Goal: Check status: Check status

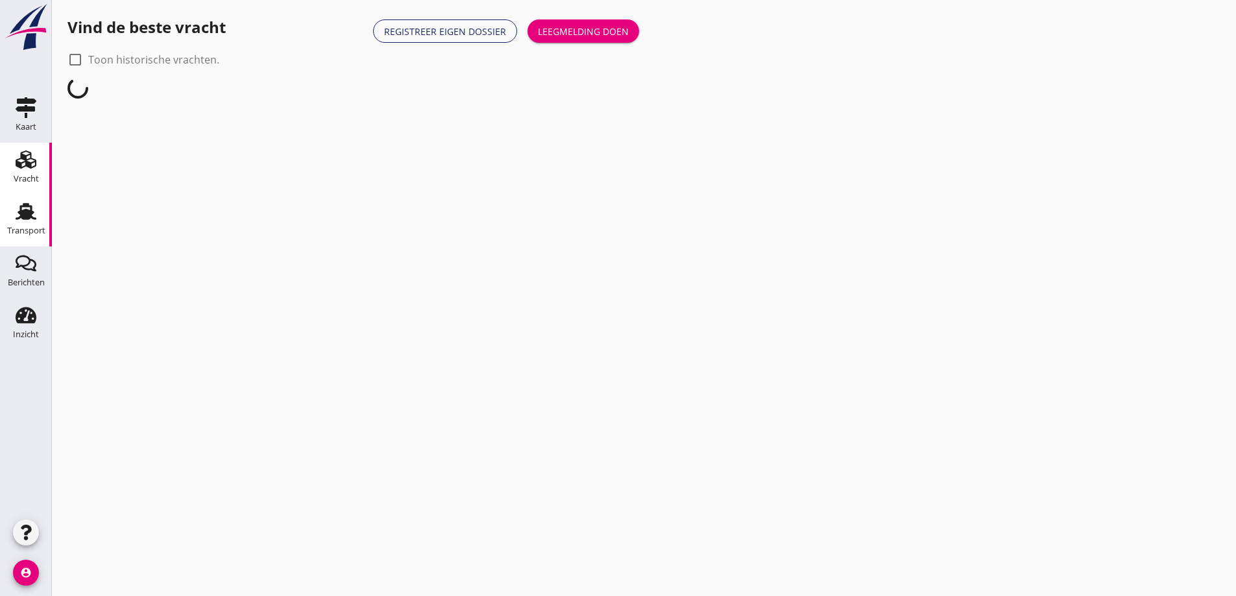
drag, startPoint x: 32, startPoint y: 214, endPoint x: 40, endPoint y: 210, distance: 8.7
click at [32, 213] on use at bounding box center [26, 211] width 21 height 17
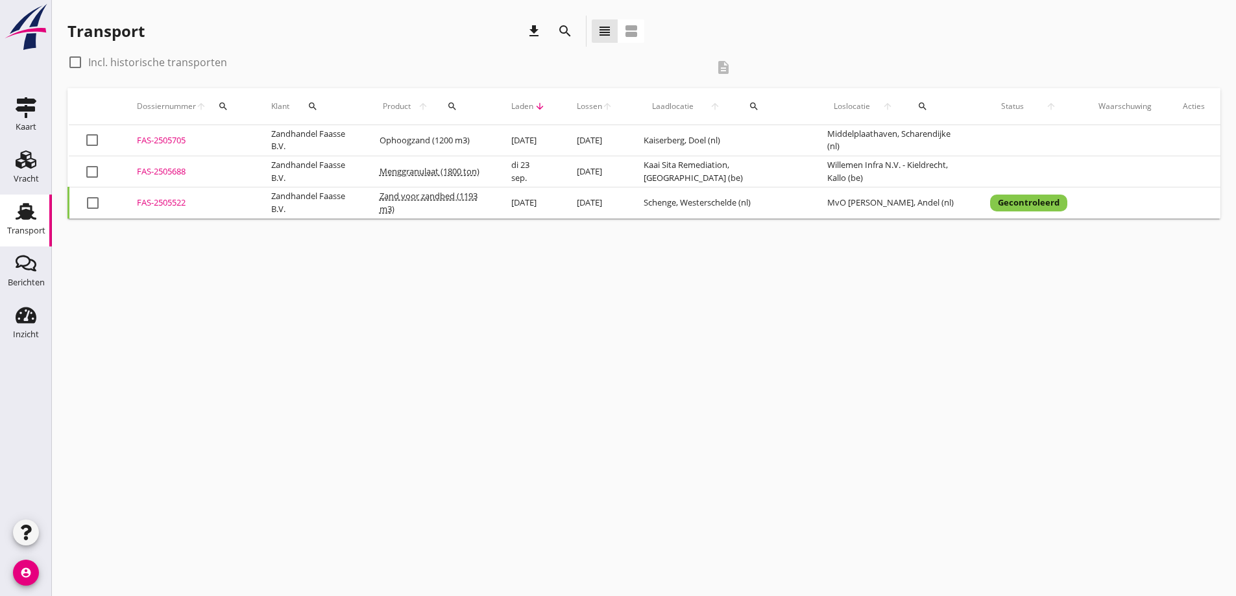
click at [167, 175] on div "FAS-2505688" at bounding box center [188, 171] width 103 height 13
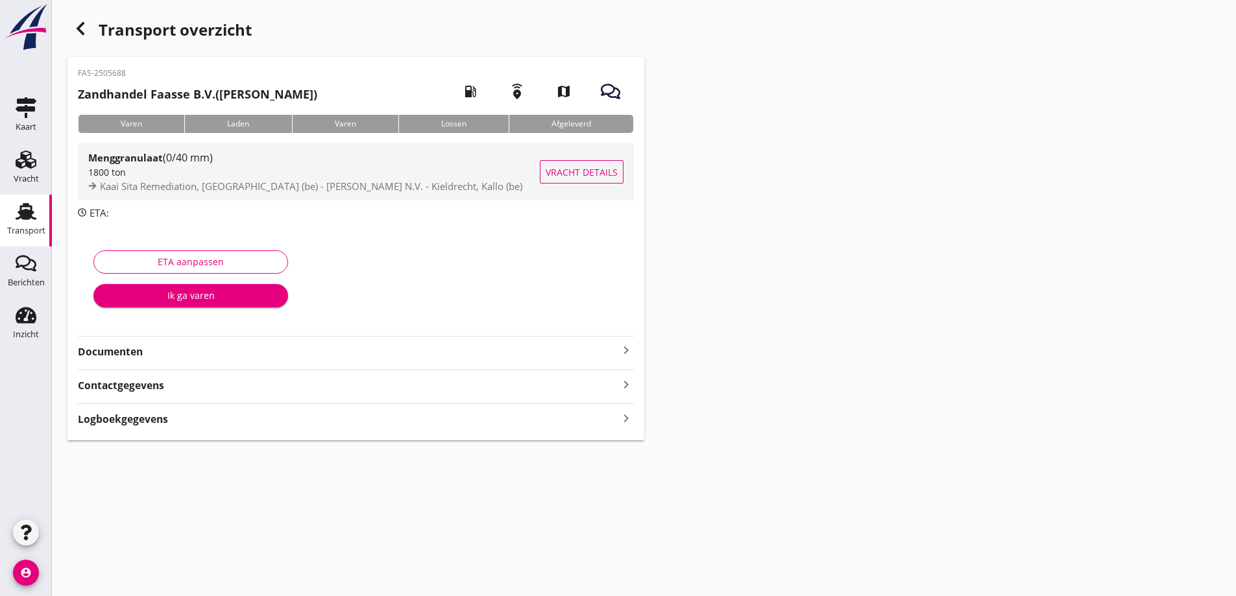
click at [583, 162] on button "Vracht details" at bounding box center [582, 171] width 84 height 23
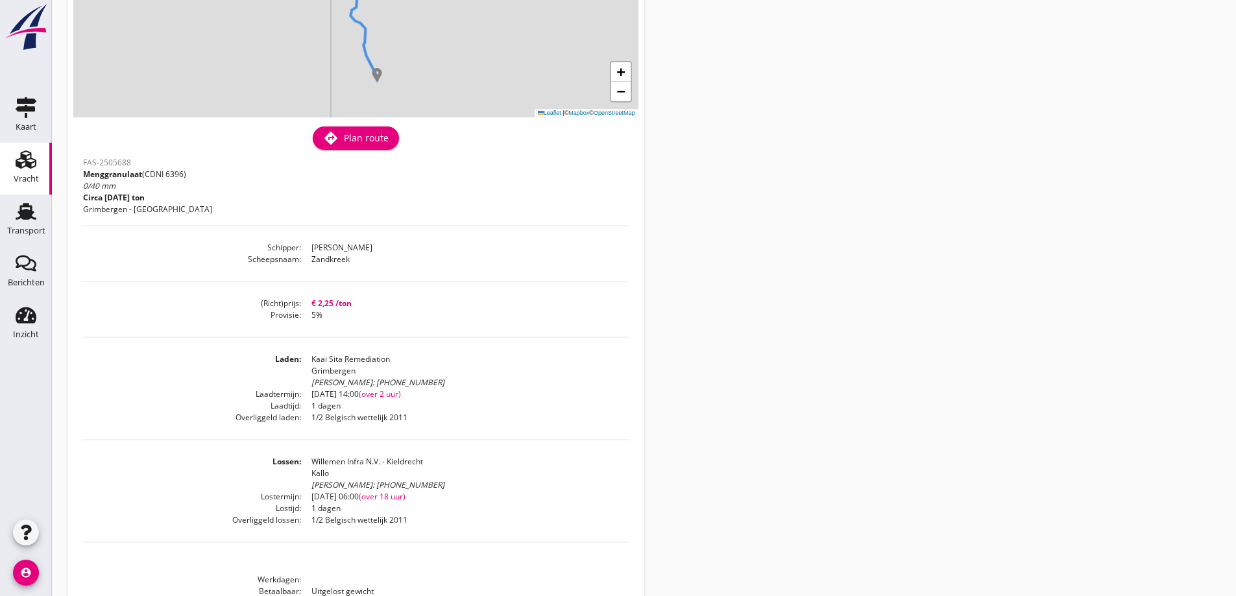
scroll to position [195, 0]
